Goal: Find specific page/section: Find specific page/section

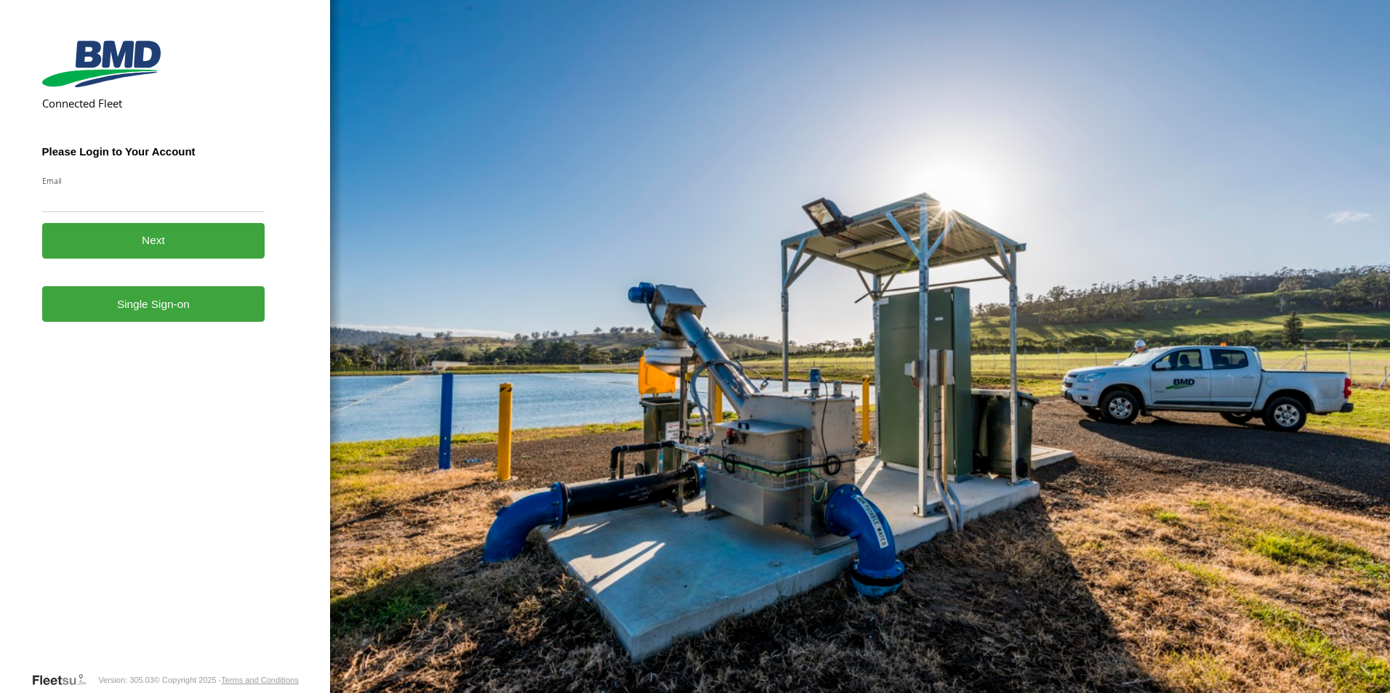
click at [131, 203] on input "Email" at bounding box center [153, 199] width 223 height 26
type input "**********"
click at [131, 302] on link "Single Sign-on" at bounding box center [153, 304] width 223 height 36
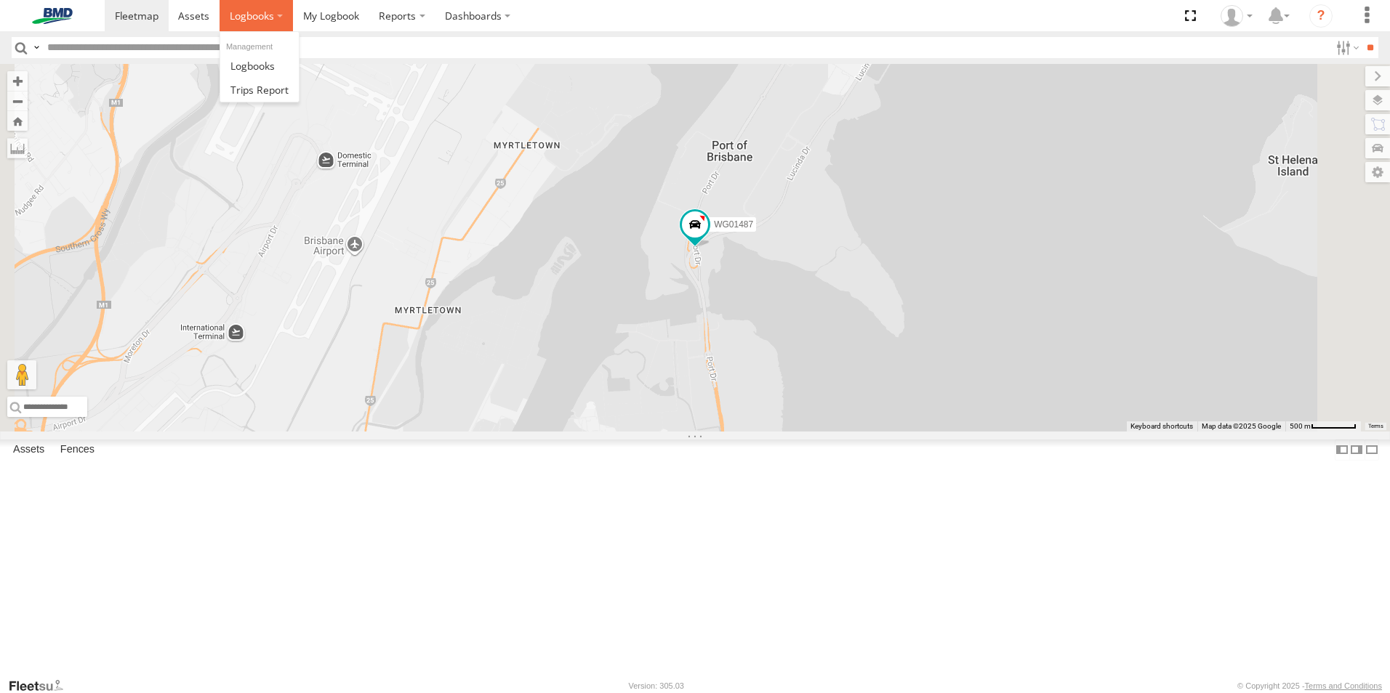
click at [262, 14] on span at bounding box center [252, 16] width 44 height 14
click at [269, 62] on span at bounding box center [252, 66] width 44 height 14
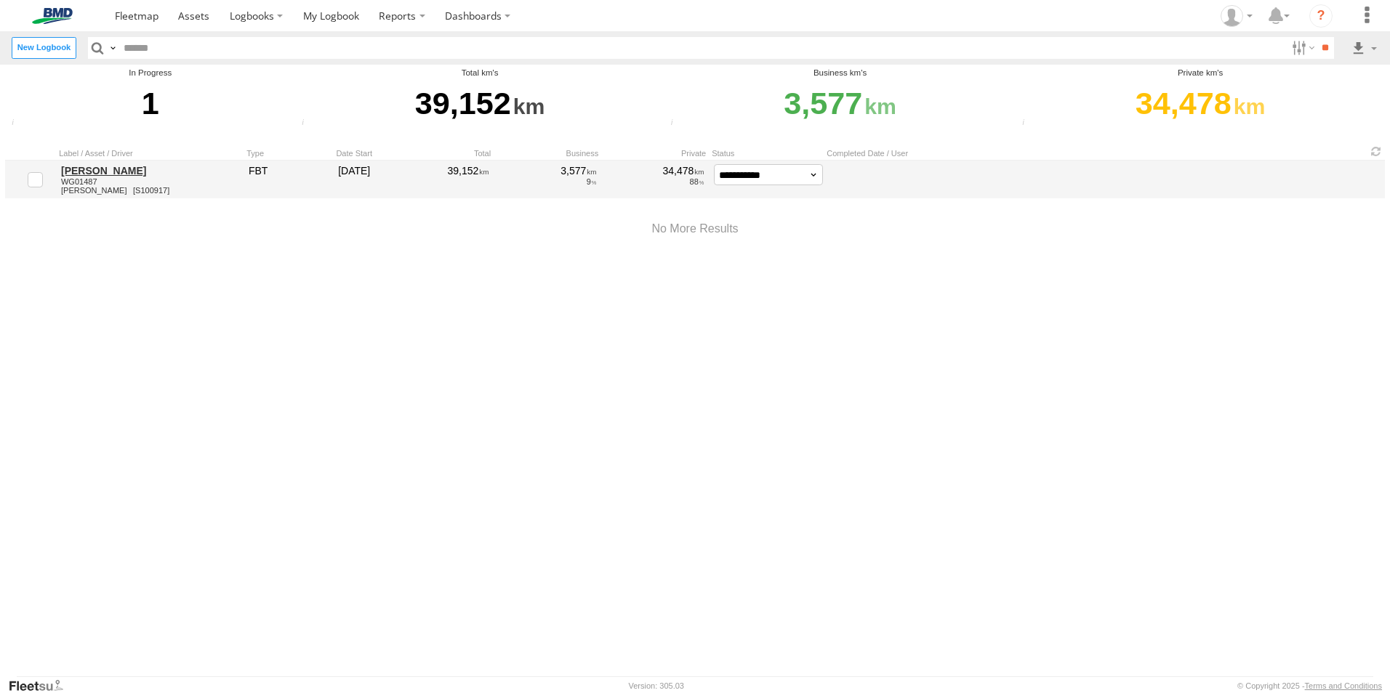
click at [139, 170] on link "[PERSON_NAME]" at bounding box center [149, 170] width 177 height 13
